Goal: Use online tool/utility: Utilize a website feature to perform a specific function

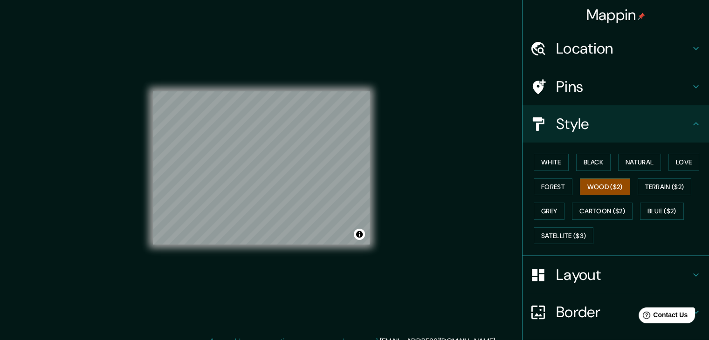
click at [693, 49] on icon at bounding box center [696, 48] width 6 height 3
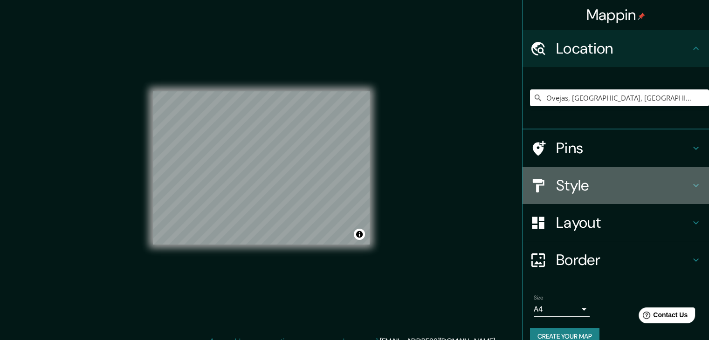
click at [690, 185] on icon at bounding box center [695, 185] width 11 height 11
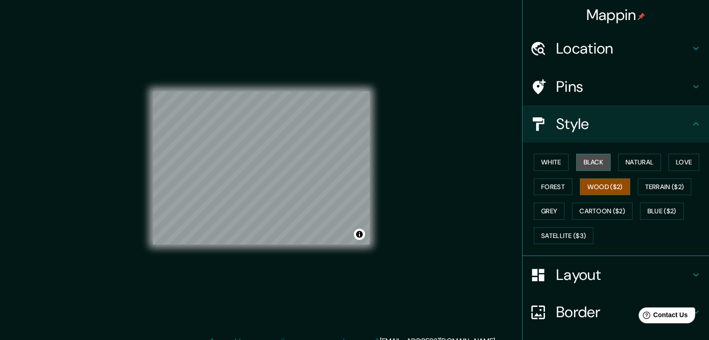
click at [588, 161] on button "Black" at bounding box center [593, 162] width 35 height 17
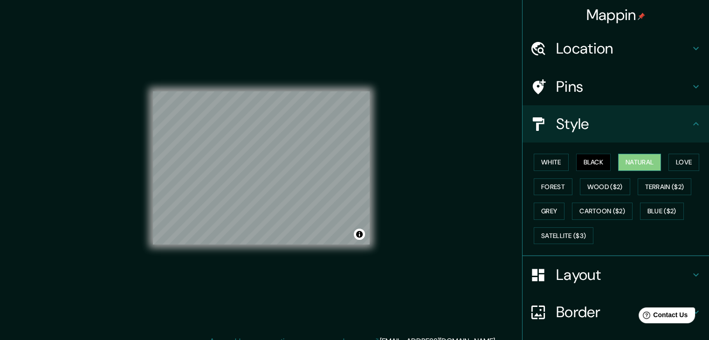
click at [642, 159] on button "Natural" at bounding box center [639, 162] width 43 height 17
click at [550, 160] on button "White" at bounding box center [551, 162] width 35 height 17
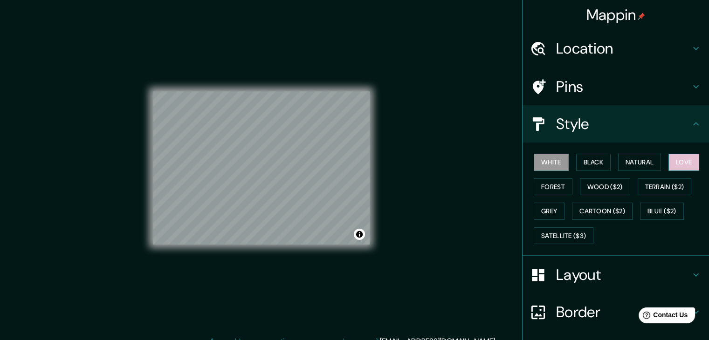
click at [681, 161] on button "Love" at bounding box center [683, 162] width 31 height 17
click at [546, 187] on button "Forest" at bounding box center [553, 186] width 39 height 17
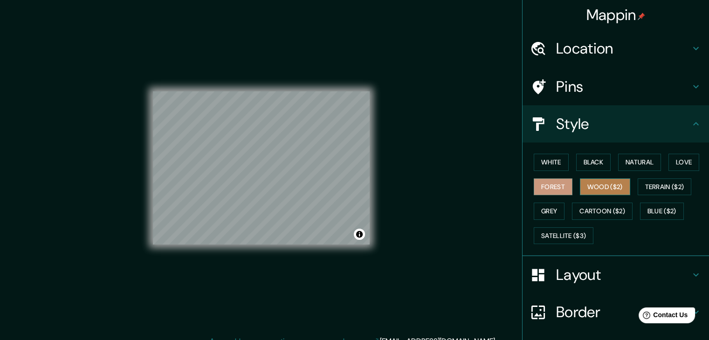
click at [598, 181] on button "Wood ($2)" at bounding box center [605, 186] width 50 height 17
click at [544, 203] on button "Grey" at bounding box center [549, 211] width 31 height 17
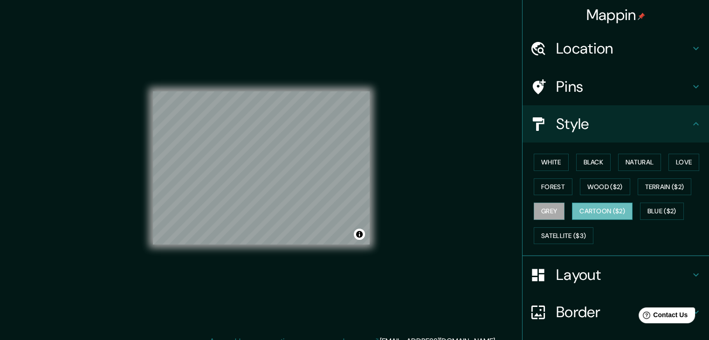
click at [597, 207] on button "Cartoon ($2)" at bounding box center [602, 211] width 61 height 17
click at [663, 211] on button "Blue ($2)" at bounding box center [662, 211] width 44 height 17
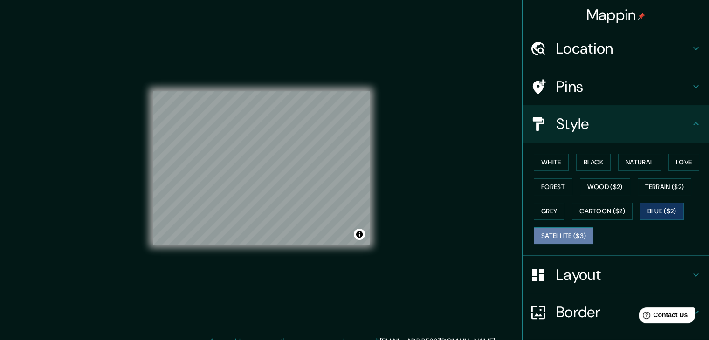
click at [549, 229] on button "Satellite ($3)" at bounding box center [564, 235] width 60 height 17
click at [690, 272] on icon at bounding box center [695, 274] width 11 height 11
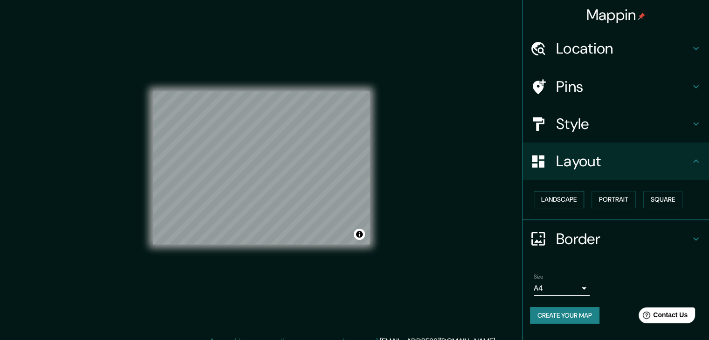
click at [559, 200] on button "Landscape" at bounding box center [559, 199] width 50 height 17
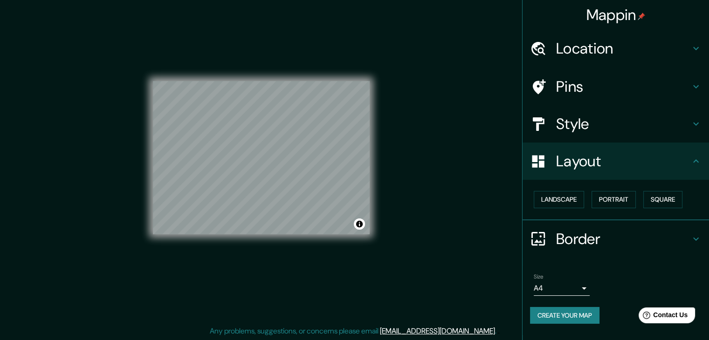
scroll to position [11, 0]
click at [624, 189] on div "Landscape [GEOGRAPHIC_DATA]" at bounding box center [619, 199] width 179 height 25
click at [619, 198] on button "Portrait" at bounding box center [613, 199] width 44 height 17
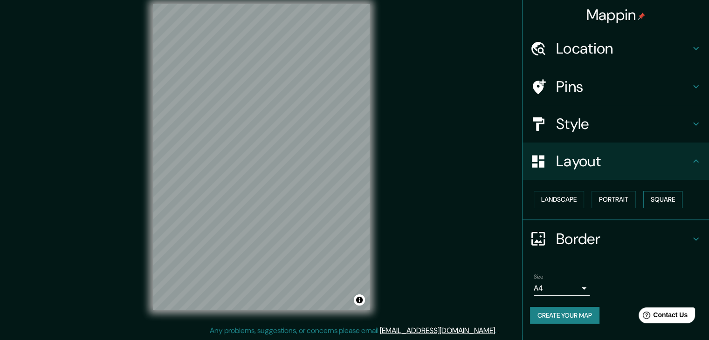
click at [670, 199] on button "Square" at bounding box center [662, 199] width 39 height 17
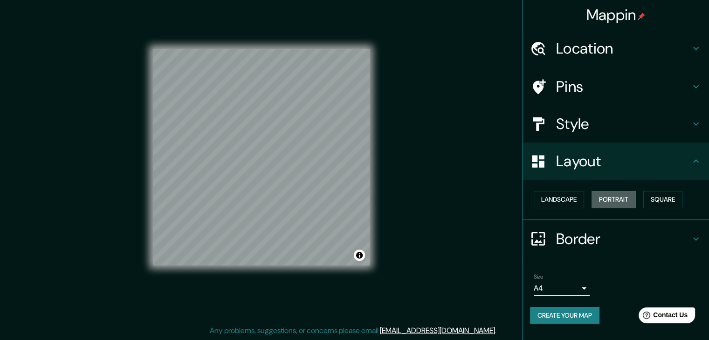
click at [616, 197] on button "Portrait" at bounding box center [613, 199] width 44 height 17
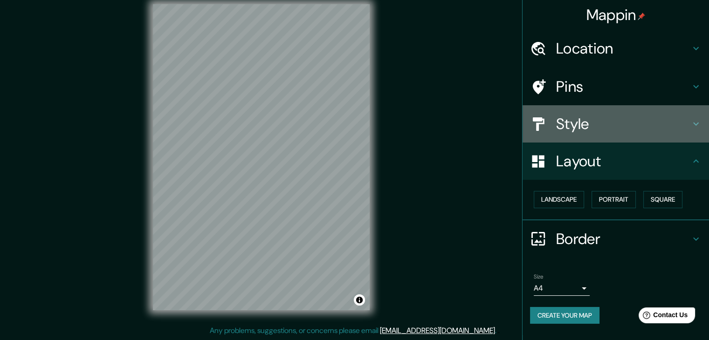
click at [697, 124] on icon at bounding box center [695, 123] width 11 height 11
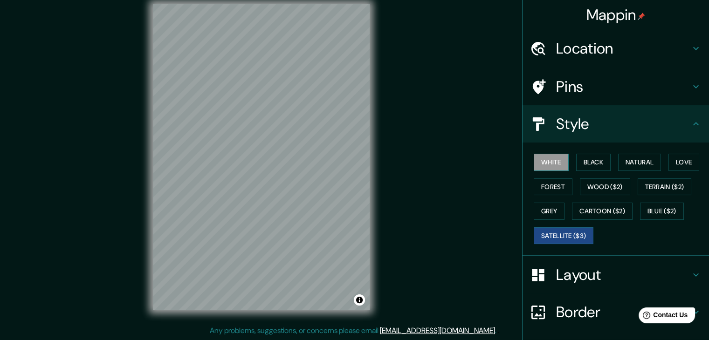
click at [552, 160] on button "White" at bounding box center [551, 162] width 35 height 17
click at [626, 159] on button "Natural" at bounding box center [639, 162] width 43 height 17
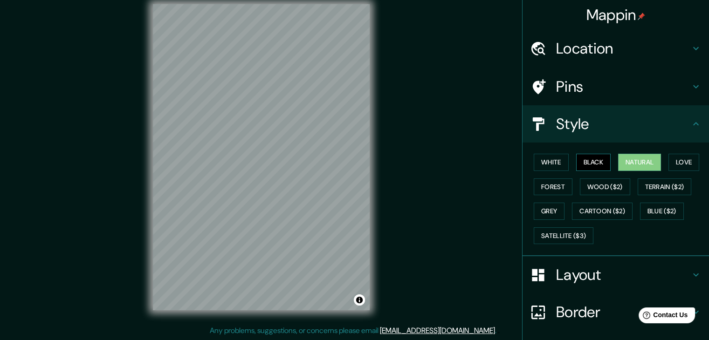
click at [603, 159] on button "Black" at bounding box center [593, 162] width 35 height 17
click at [679, 161] on button "Love" at bounding box center [683, 162] width 31 height 17
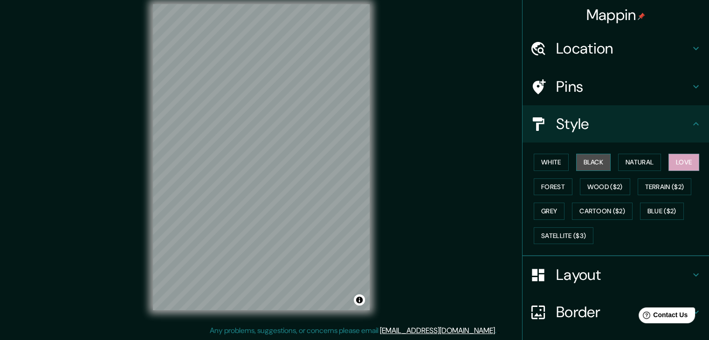
click at [603, 161] on button "Black" at bounding box center [593, 162] width 35 height 17
click at [660, 184] on button "Terrain ($2)" at bounding box center [665, 186] width 54 height 17
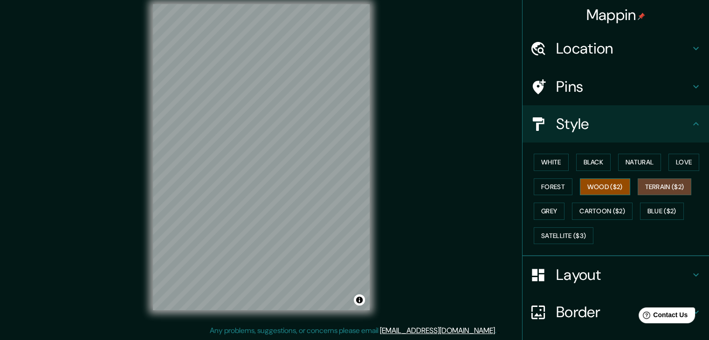
click at [608, 182] on button "Wood ($2)" at bounding box center [605, 186] width 50 height 17
click at [550, 185] on button "Forest" at bounding box center [553, 186] width 39 height 17
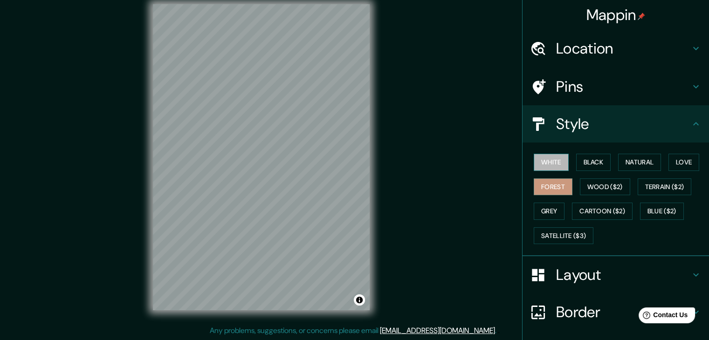
click at [549, 158] on button "White" at bounding box center [551, 162] width 35 height 17
click at [580, 164] on button "Black" at bounding box center [593, 162] width 35 height 17
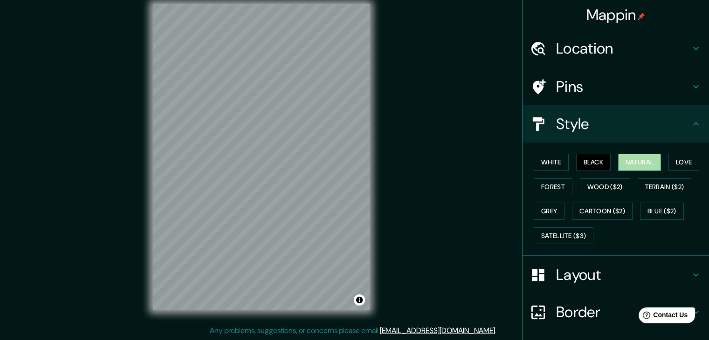
click at [632, 160] on button "Natural" at bounding box center [639, 162] width 43 height 17
click at [682, 161] on button "Love" at bounding box center [683, 162] width 31 height 17
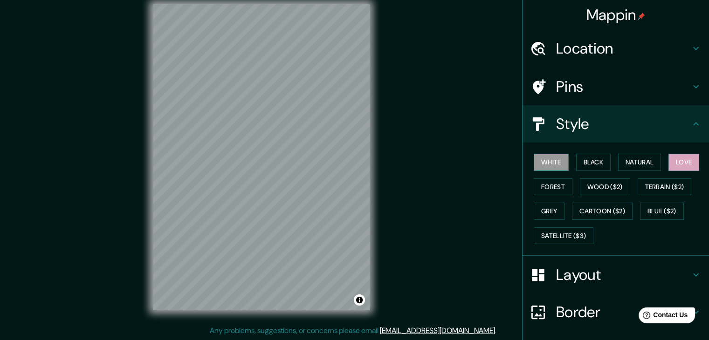
click at [550, 157] on button "White" at bounding box center [551, 162] width 35 height 17
click at [585, 162] on button "Black" at bounding box center [593, 162] width 35 height 17
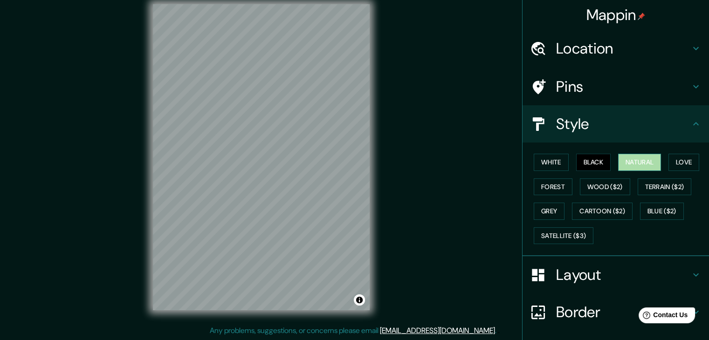
click at [630, 165] on button "Natural" at bounding box center [639, 162] width 43 height 17
click at [537, 158] on button "White" at bounding box center [551, 162] width 35 height 17
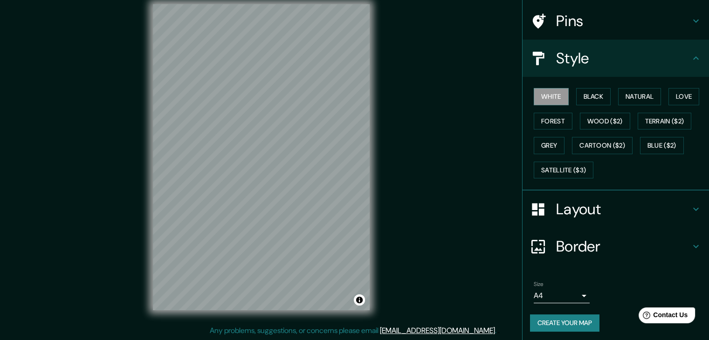
scroll to position [67, 0]
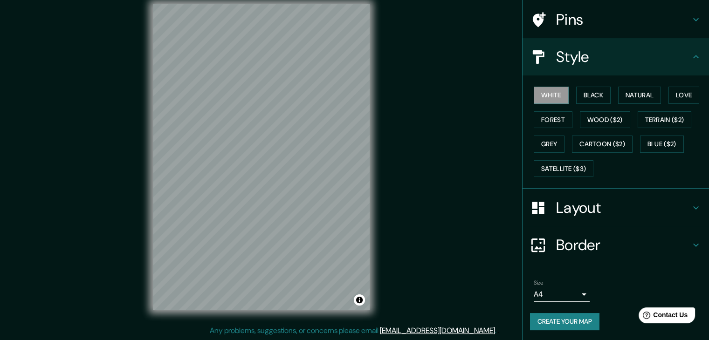
click at [574, 247] on h4 "Border" at bounding box center [623, 245] width 134 height 19
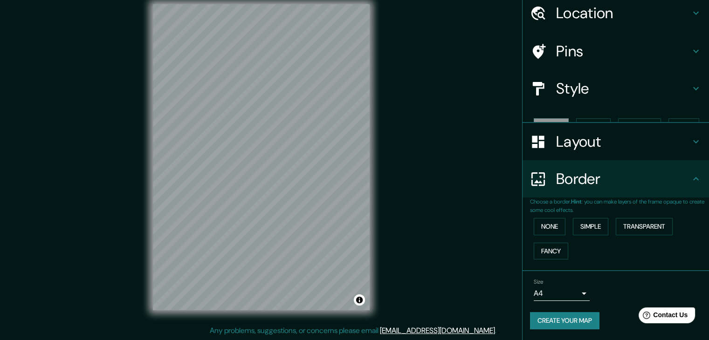
scroll to position [20, 0]
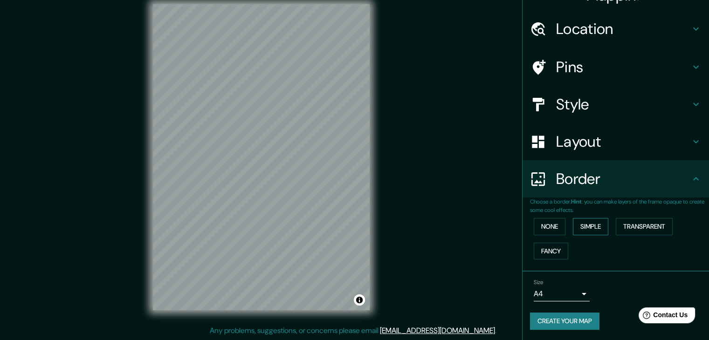
click at [573, 226] on button "Simple" at bounding box center [590, 226] width 35 height 17
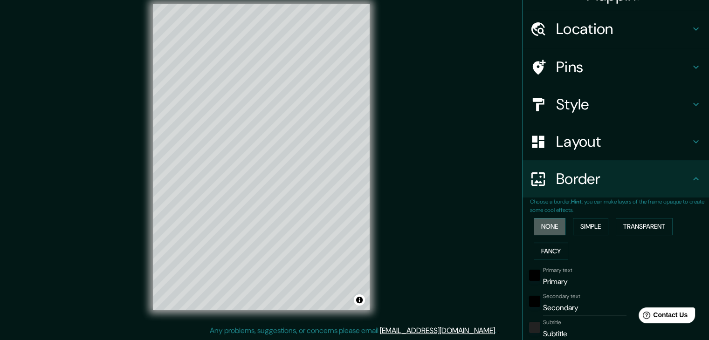
click at [547, 224] on button "None" at bounding box center [550, 226] width 32 height 17
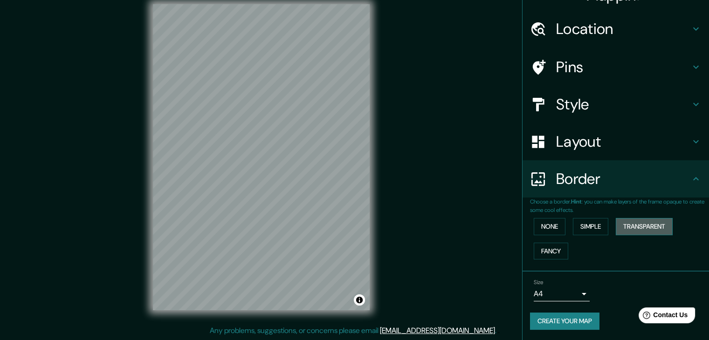
click at [639, 228] on button "Transparent" at bounding box center [644, 226] width 57 height 17
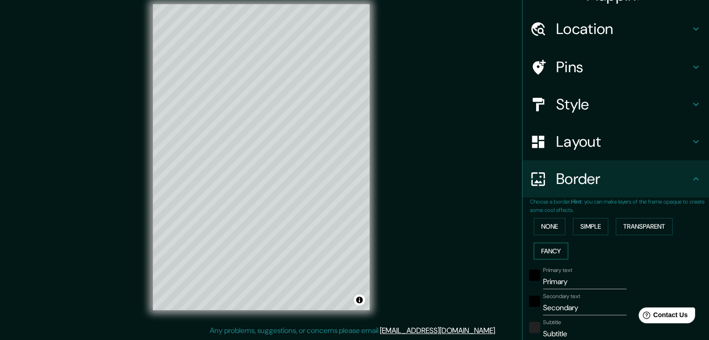
click at [540, 255] on button "Fancy" at bounding box center [551, 251] width 34 height 17
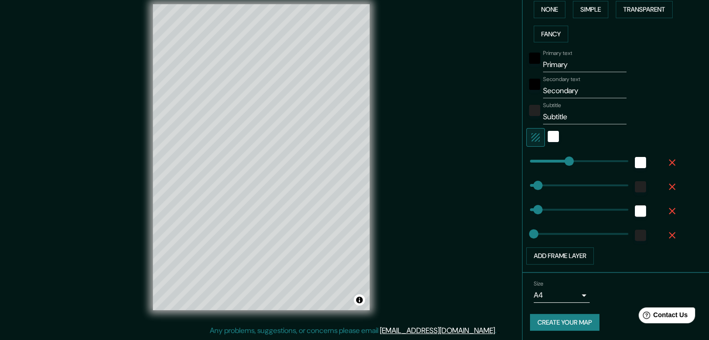
scroll to position [237, 0]
click at [569, 57] on input "Primary" at bounding box center [584, 64] width 83 height 15
click at [591, 94] on input "Secondary" at bounding box center [584, 90] width 83 height 15
click at [574, 120] on input "Subtitle" at bounding box center [584, 116] width 83 height 15
click at [548, 135] on div "white" at bounding box center [553, 135] width 11 height 11
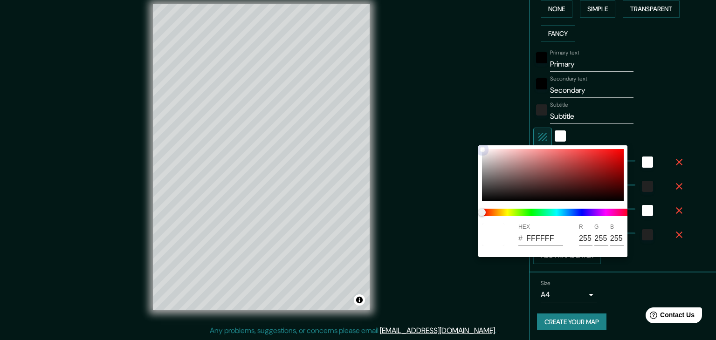
click at [559, 171] on div at bounding box center [553, 175] width 142 height 52
type input "37"
type input "19"
type input "934343"
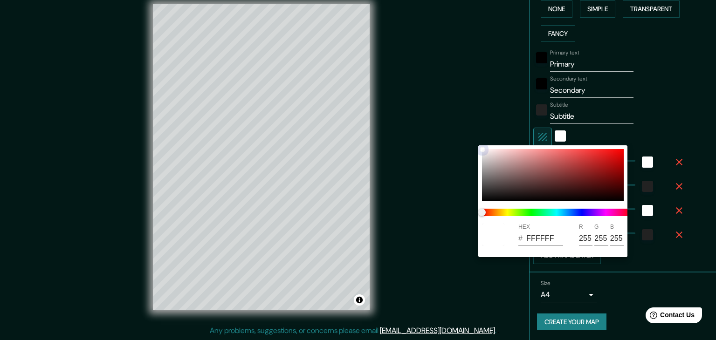
type input "147"
type input "67"
drag, startPoint x: 595, startPoint y: 172, endPoint x: 653, endPoint y: 122, distance: 76.6
click at [595, 171] on div at bounding box center [553, 175] width 142 height 52
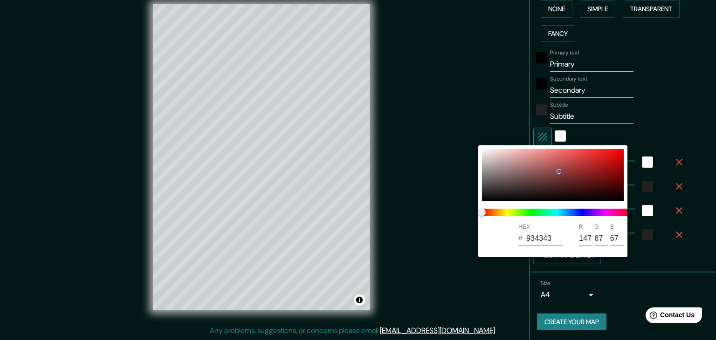
type input "37"
type input "19"
type input "931D1D"
type input "147"
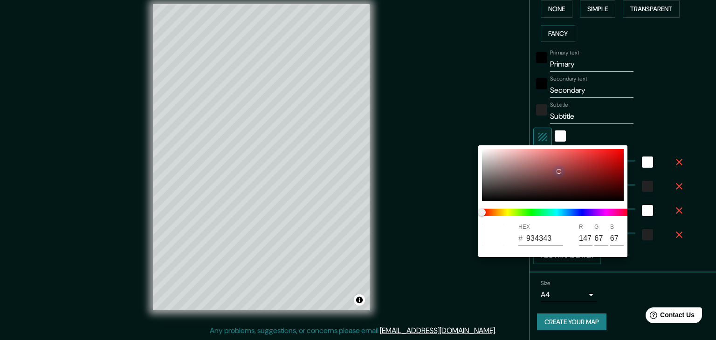
type input "29"
click at [660, 118] on div at bounding box center [358, 170] width 716 height 340
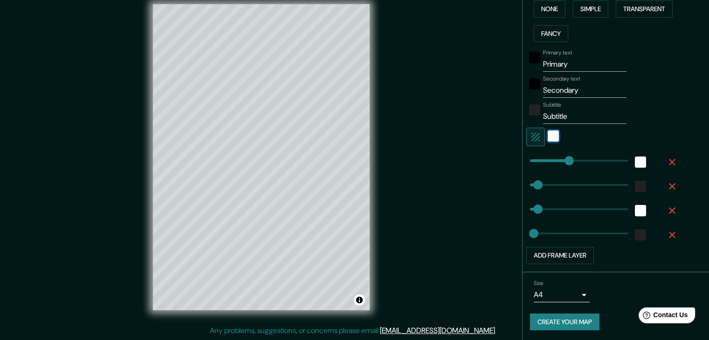
type input "37"
type input "23"
drag, startPoint x: 557, startPoint y: 155, endPoint x: 528, endPoint y: 153, distance: 29.9
type input "37"
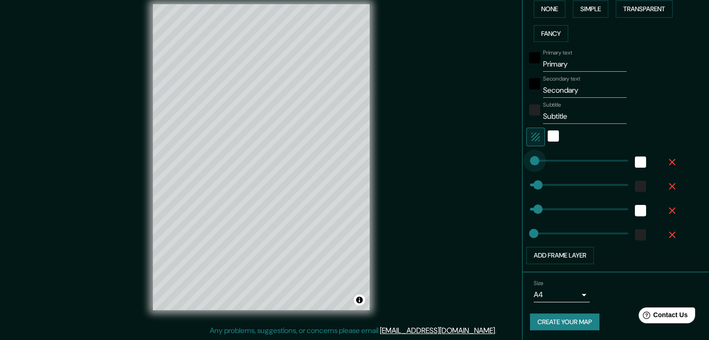
type input "19"
type input "385"
drag, startPoint x: 532, startPoint y: 180, endPoint x: 604, endPoint y: 184, distance: 71.9
type input "37"
type input "19"
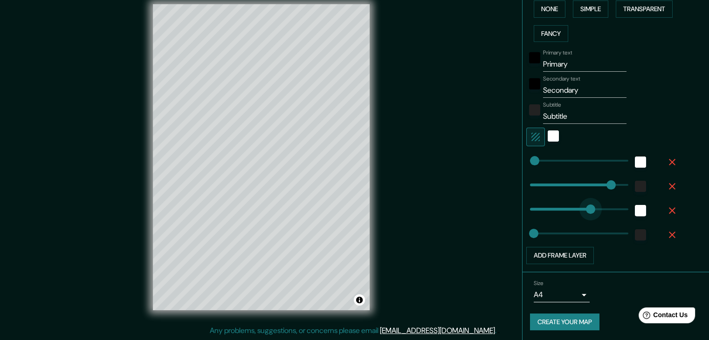
type input "294"
drag, startPoint x: 528, startPoint y: 210, endPoint x: 585, endPoint y: 204, distance: 57.6
type input "319"
drag, startPoint x: 528, startPoint y: 231, endPoint x: 590, endPoint y: 225, distance: 62.7
click at [574, 254] on button "Add frame layer" at bounding box center [560, 255] width 68 height 17
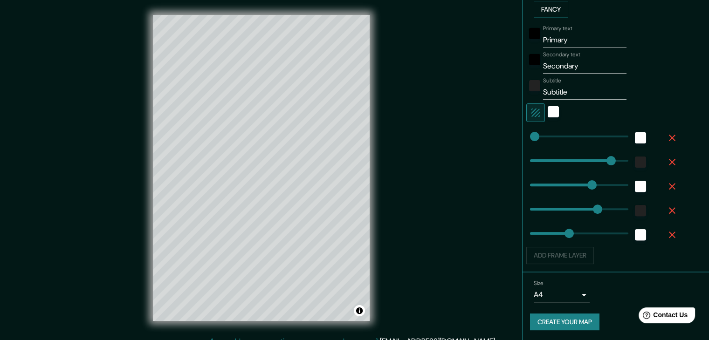
scroll to position [11, 0]
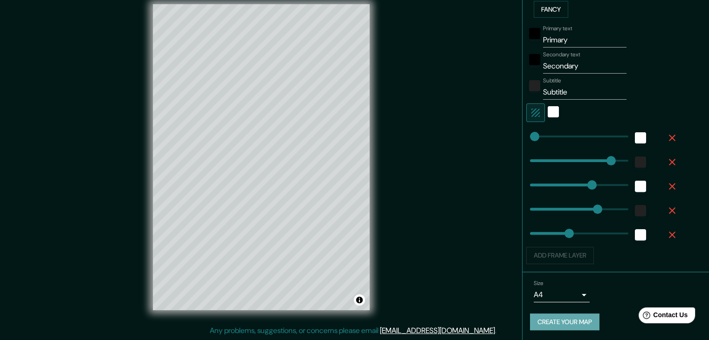
click at [570, 323] on button "Create your map" at bounding box center [564, 322] width 69 height 17
